Goal: Information Seeking & Learning: Learn about a topic

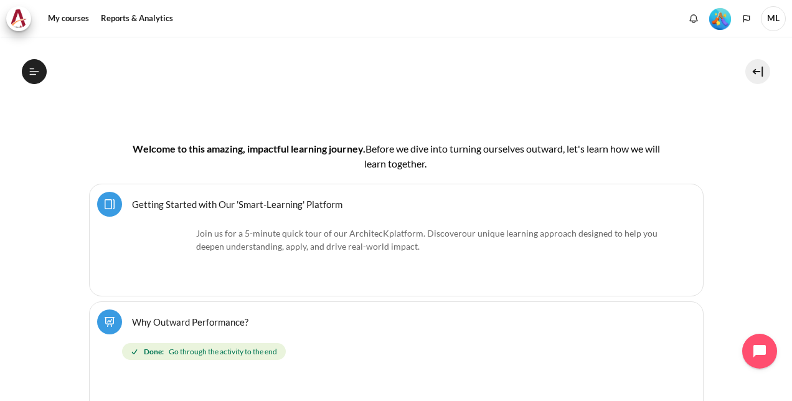
scroll to position [124, 0]
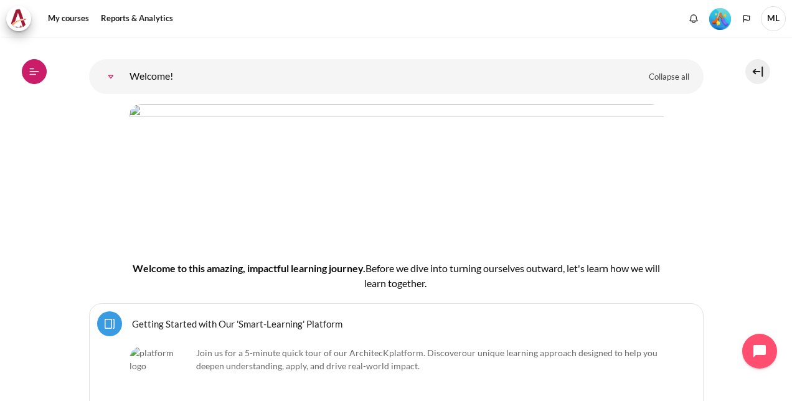
click at [45, 70] on button "Open course index" at bounding box center [34, 71] width 25 height 25
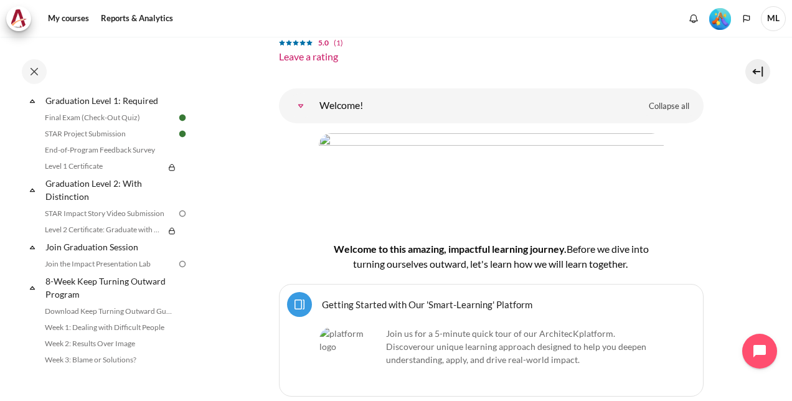
scroll to position [1357, 0]
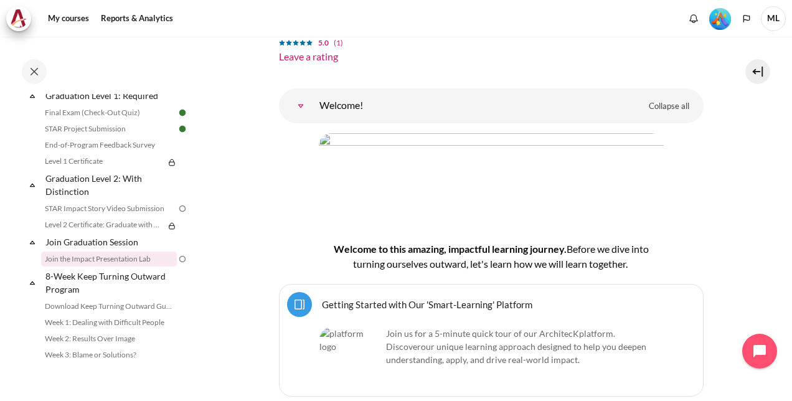
click at [128, 266] on link "Join the Impact Presentation Lab" at bounding box center [109, 258] width 136 height 15
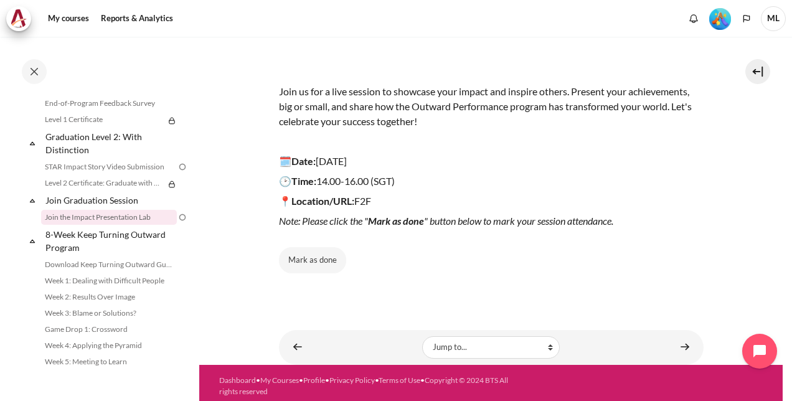
scroll to position [137, 0]
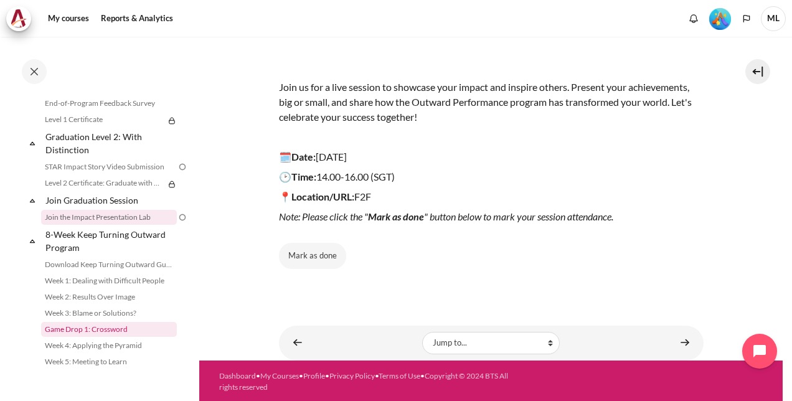
click at [120, 337] on link "Game Drop 1: Crossword" at bounding box center [109, 329] width 136 height 15
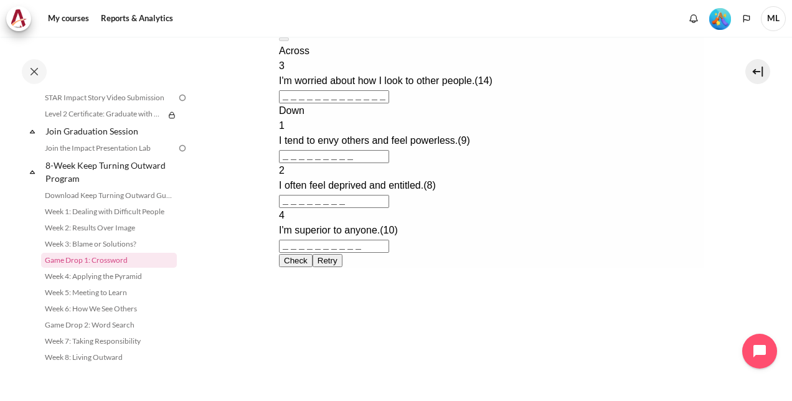
scroll to position [436, 0]
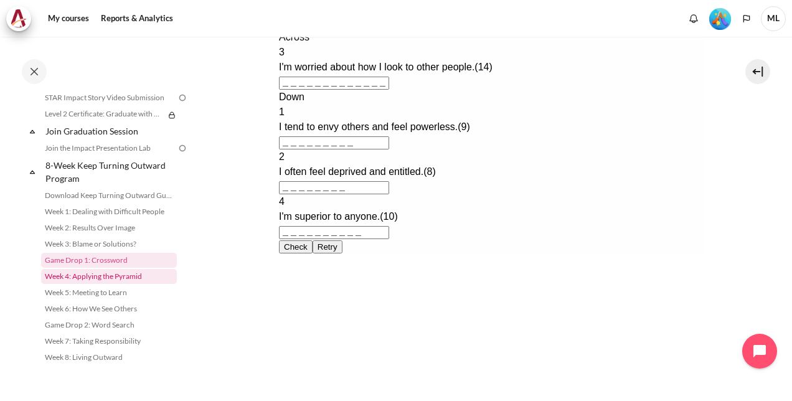
click at [133, 275] on link "Week 4: Applying the Pyramid" at bounding box center [109, 276] width 136 height 15
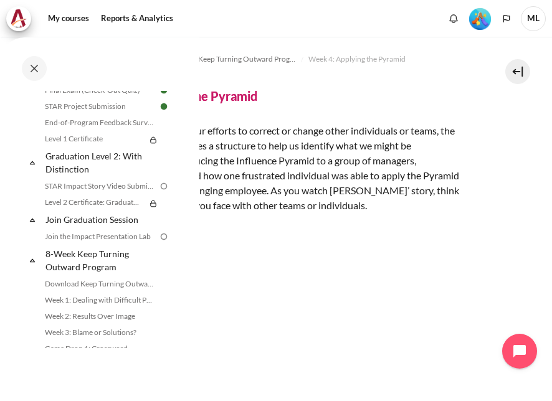
scroll to position [1572, 0]
